Goal: Task Accomplishment & Management: Complete application form

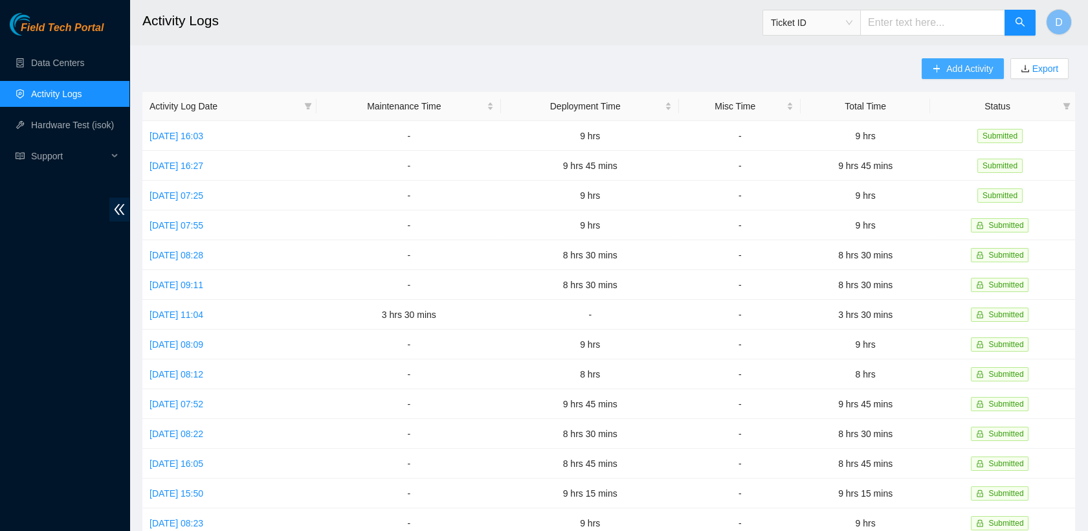
click at [959, 65] on span "Add Activity" at bounding box center [970, 69] width 47 height 14
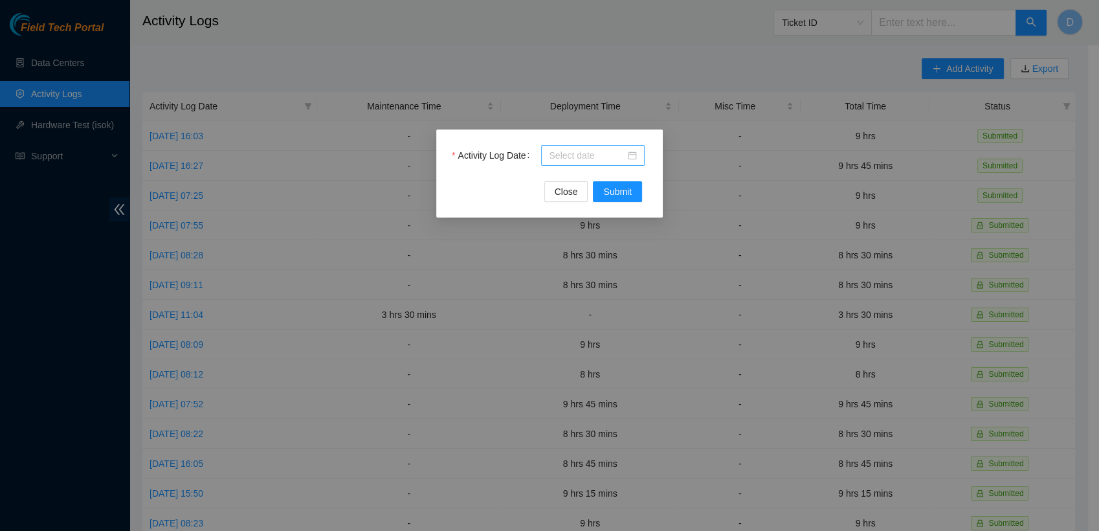
click at [574, 163] on div at bounding box center [593, 155] width 104 height 21
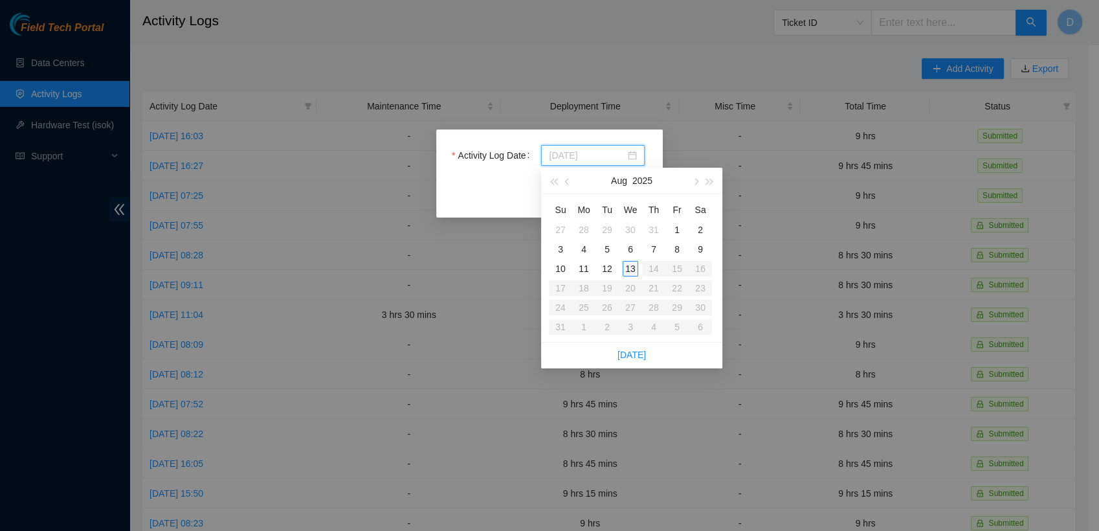
type input "[DATE]"
click at [627, 267] on div "13" at bounding box center [631, 269] width 16 height 16
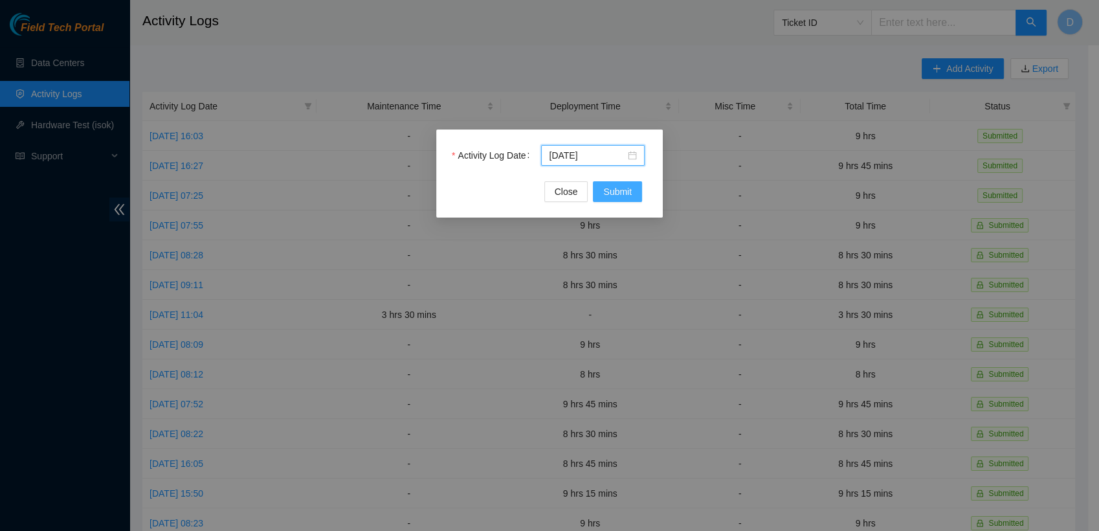
click at [608, 196] on span "Submit" at bounding box center [617, 192] width 28 height 14
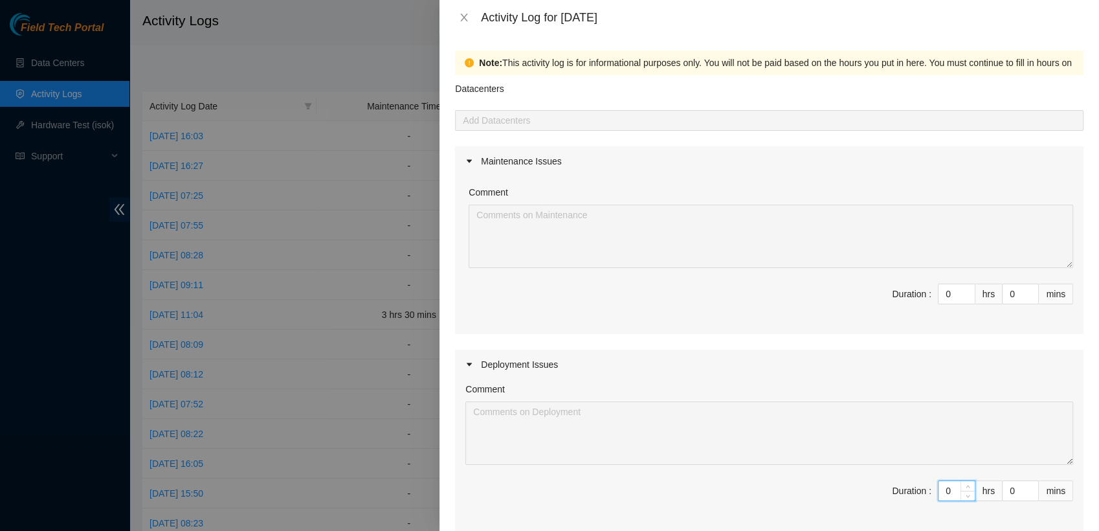
click at [945, 488] on input "0" at bounding box center [957, 490] width 36 height 19
type input "9"
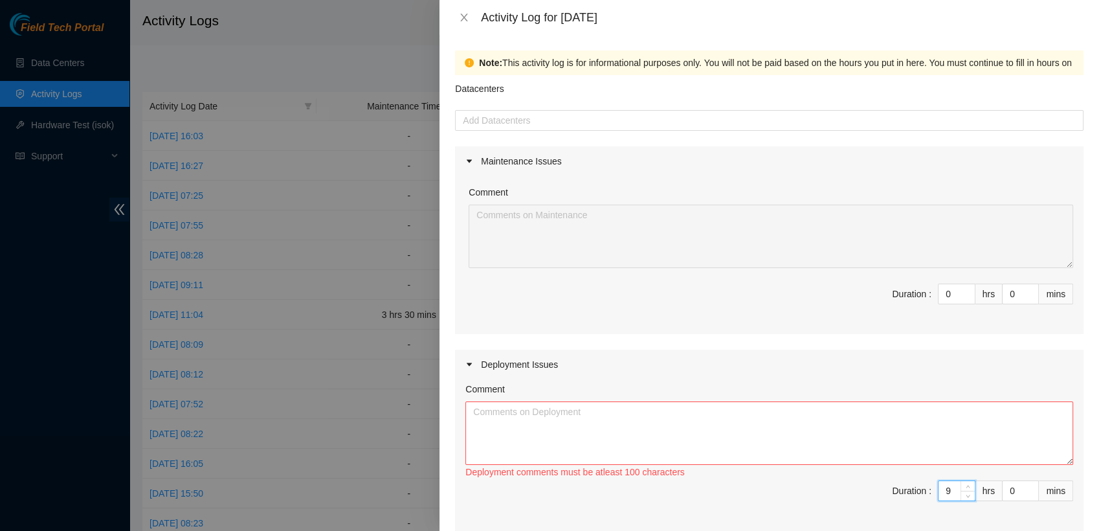
type input "9"
type input "3"
type input "30"
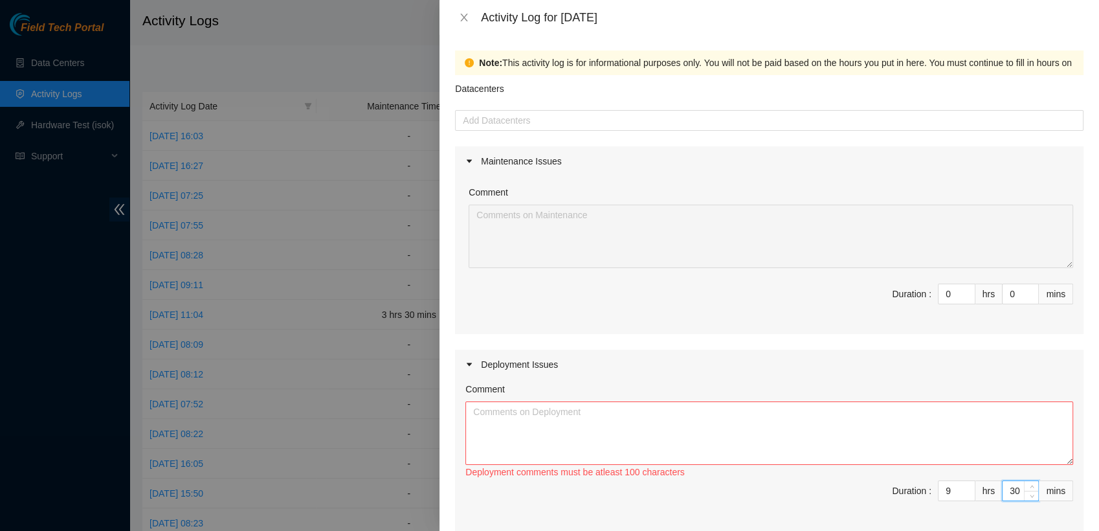
type input "30"
click at [653, 429] on textarea "Comment" at bounding box center [770, 432] width 608 height 63
paste textarea "[nie-field-iad]DP82713 @ H5 - FABRIC-IAD5: Deploy Linode Object & Block Region …"
paste textarea "Hi [PERSON_NAME], EOD Update, - ran/dressed mgmt fiber connections for racks: C…"
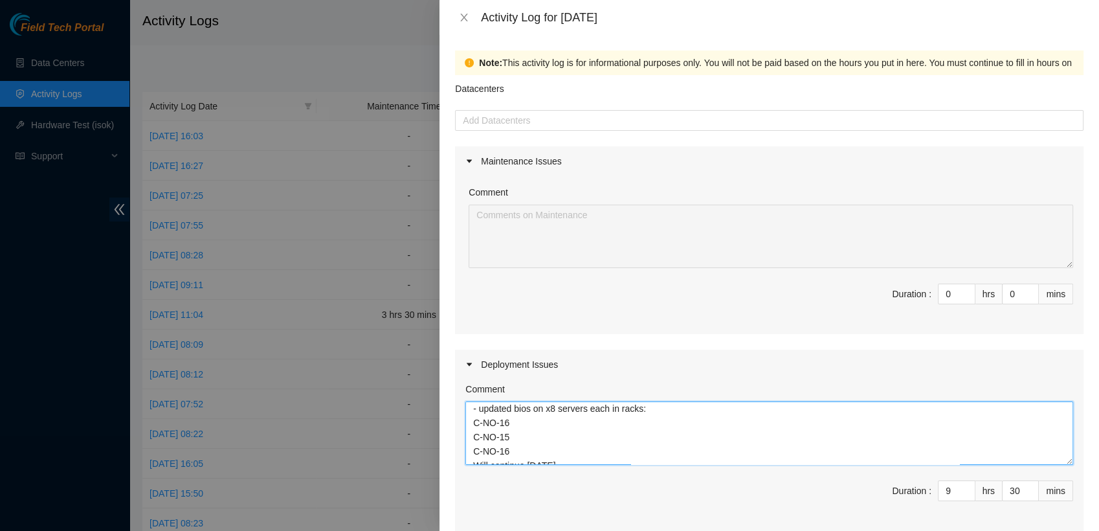
scroll to position [117, 0]
click at [510, 452] on textarea "[nie-field-iad]DP82713 @ H5 - FABRIC-IAD5: Deploy Linode Object & Block Region …" at bounding box center [770, 432] width 608 height 63
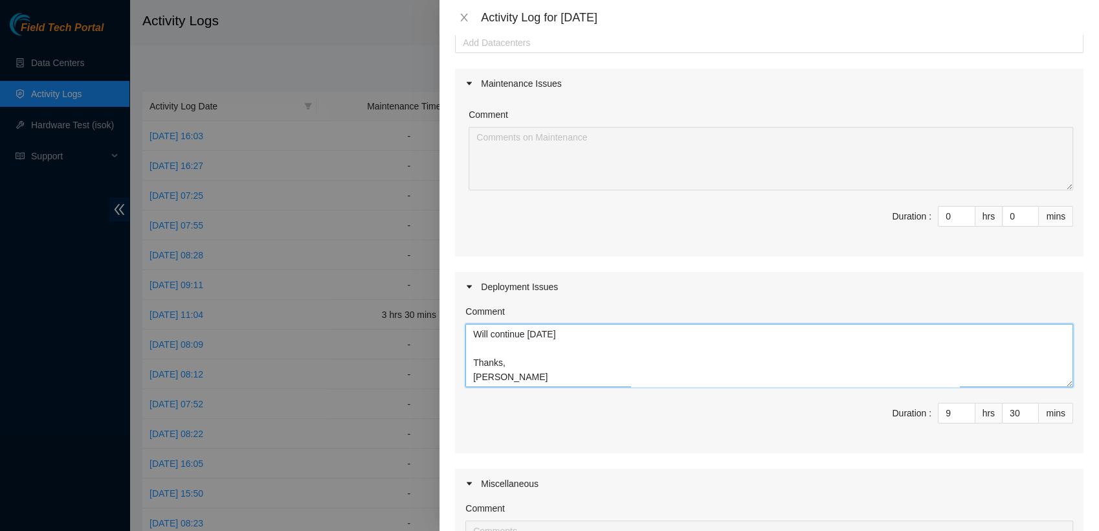
scroll to position [337, 0]
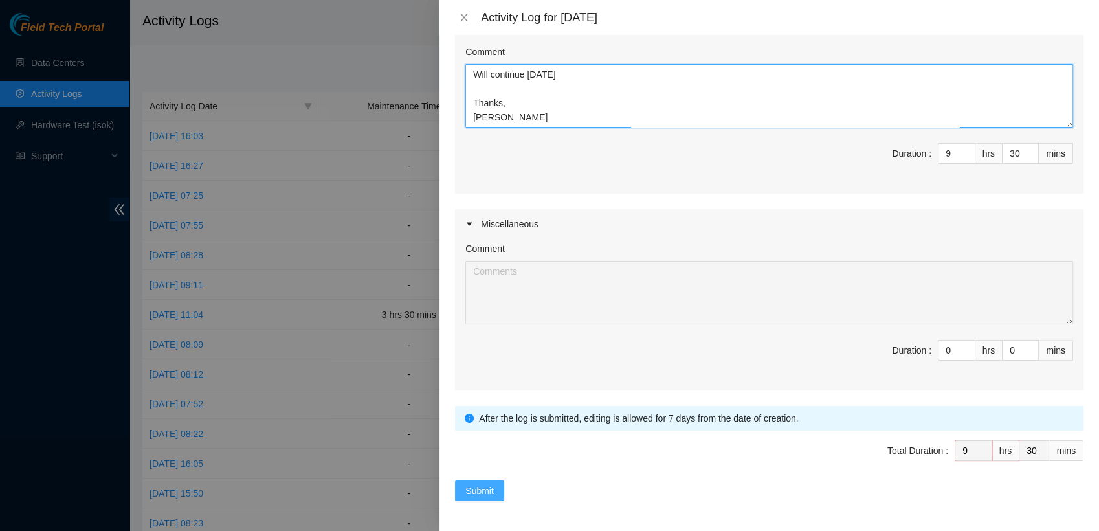
type textarea "[nie-field-iad]DP82713 @ H5 - FABRIC-IAD5: Deploy Linode Object & Block Region …"
click at [469, 497] on button "Submit" at bounding box center [479, 490] width 49 height 21
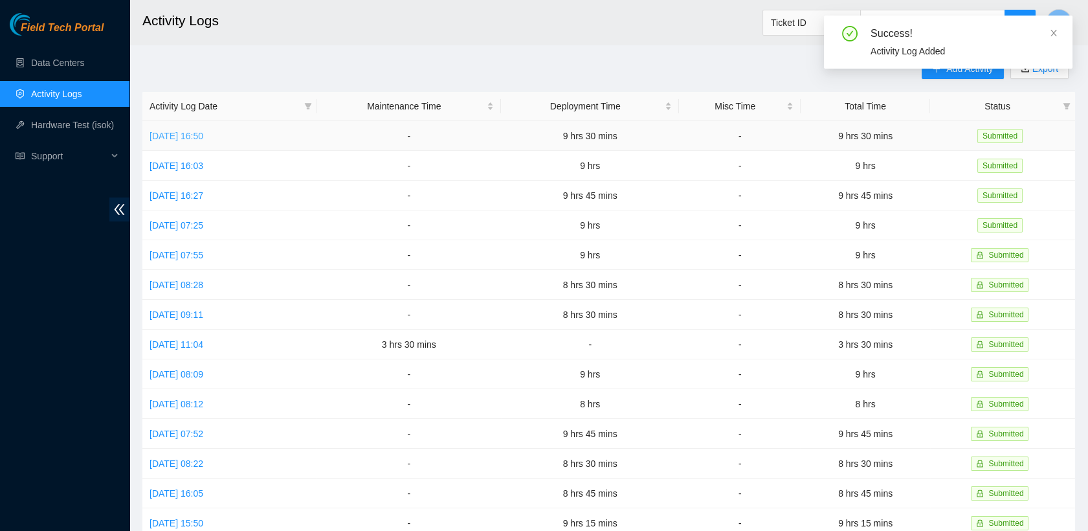
click at [196, 137] on link "[DATE] 16:50" at bounding box center [177, 136] width 54 height 10
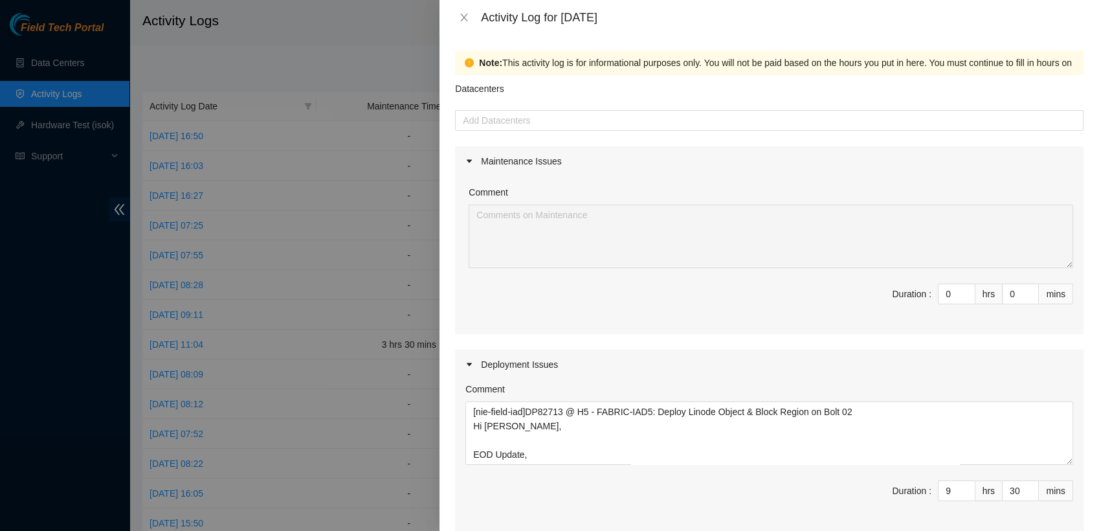
click at [627, 131] on form "Datacenters Add Datacenters Maintenance Issues Comment Duration : 0 hrs 0 mins …" at bounding box center [769, 456] width 629 height 763
click at [636, 120] on div at bounding box center [769, 121] width 622 height 16
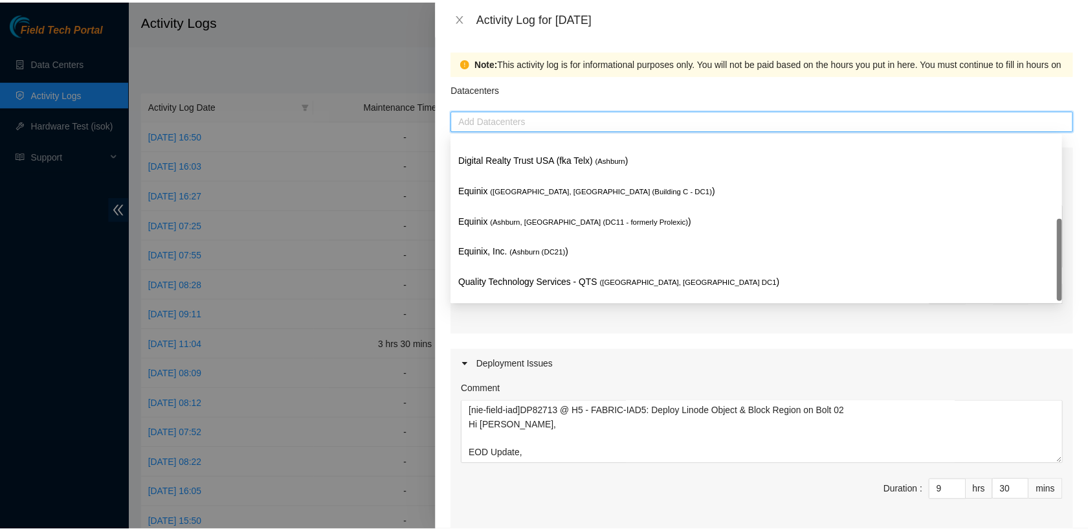
scroll to position [138, 0]
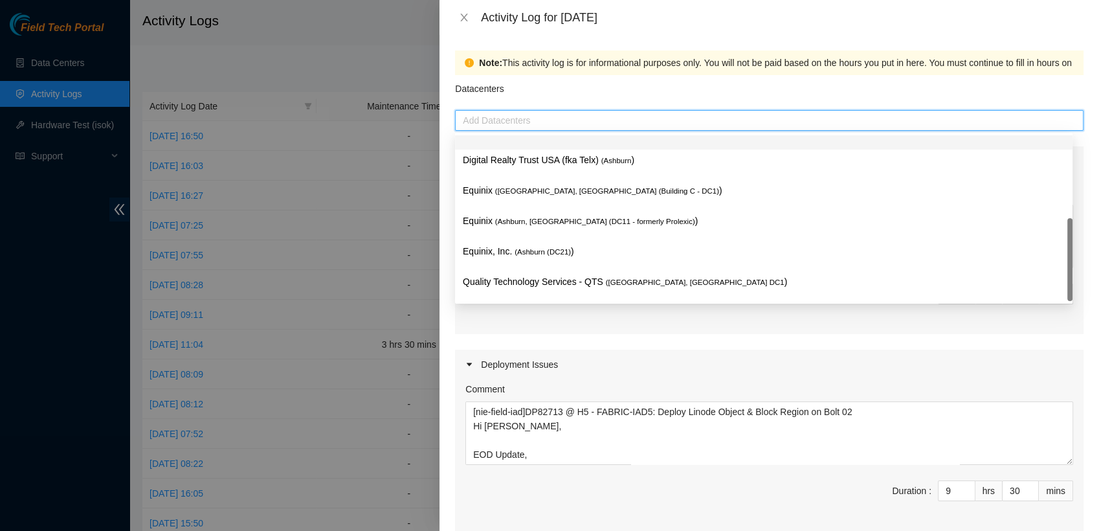
click at [682, 89] on div "Datacenters" at bounding box center [769, 92] width 629 height 35
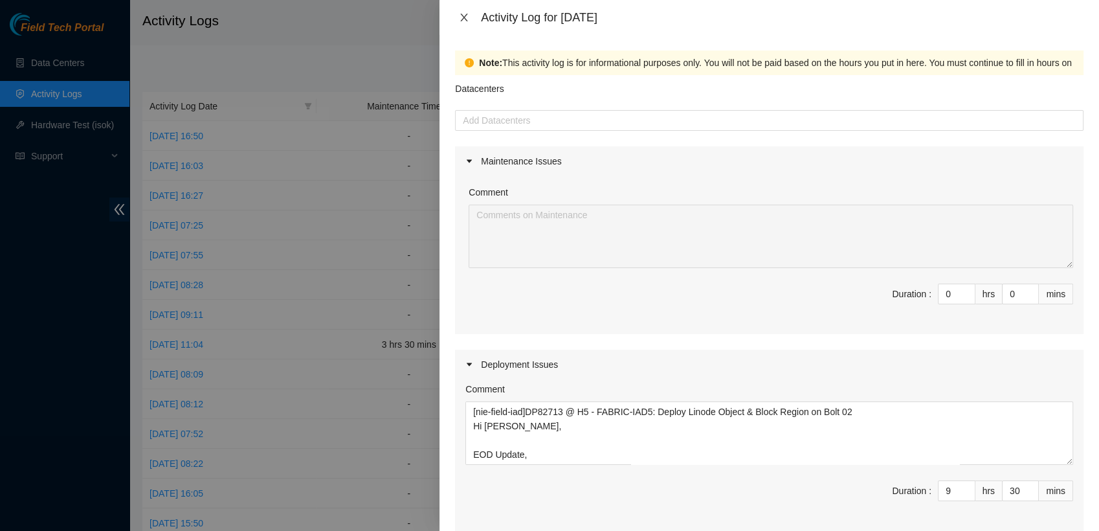
click at [466, 14] on icon "close" at bounding box center [464, 18] width 7 height 8
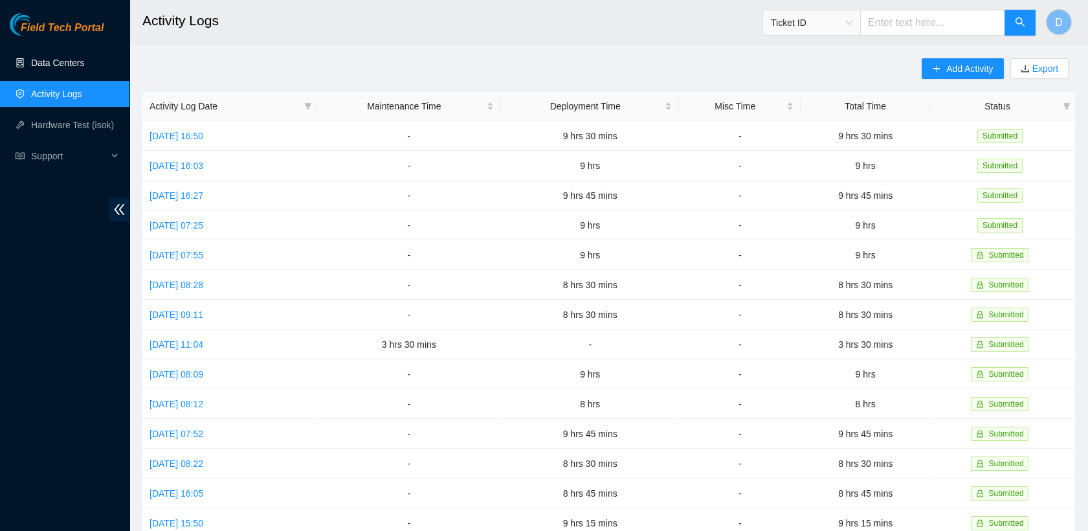
click at [84, 62] on link "Data Centers" at bounding box center [57, 63] width 53 height 10
